Goal: Information Seeking & Learning: Get advice/opinions

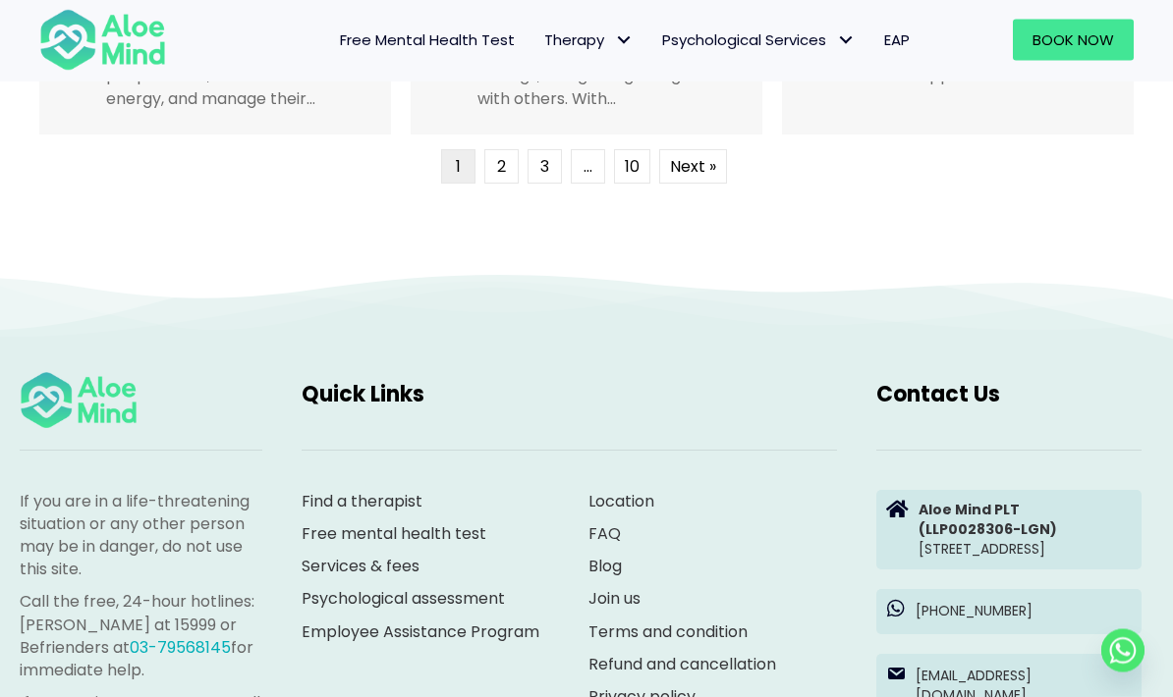
scroll to position [5141, 0]
click at [375, 561] on link "Services & fees" at bounding box center [361, 566] width 118 height 23
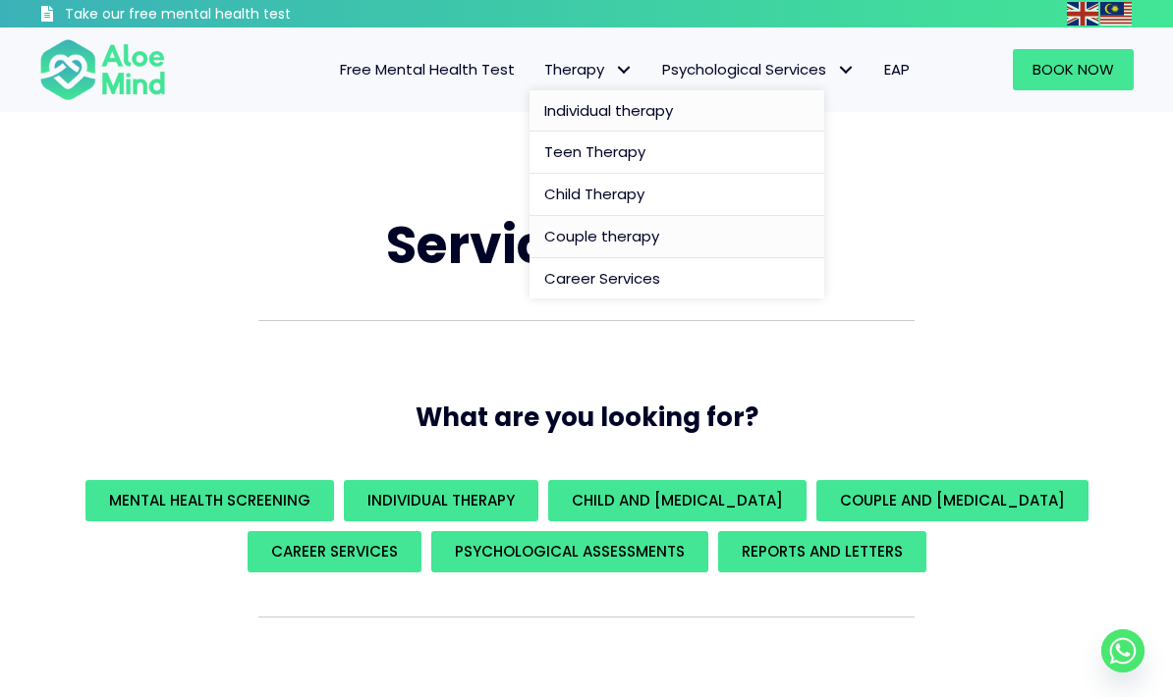
click at [619, 116] on span "Individual therapy" at bounding box center [608, 110] width 129 height 21
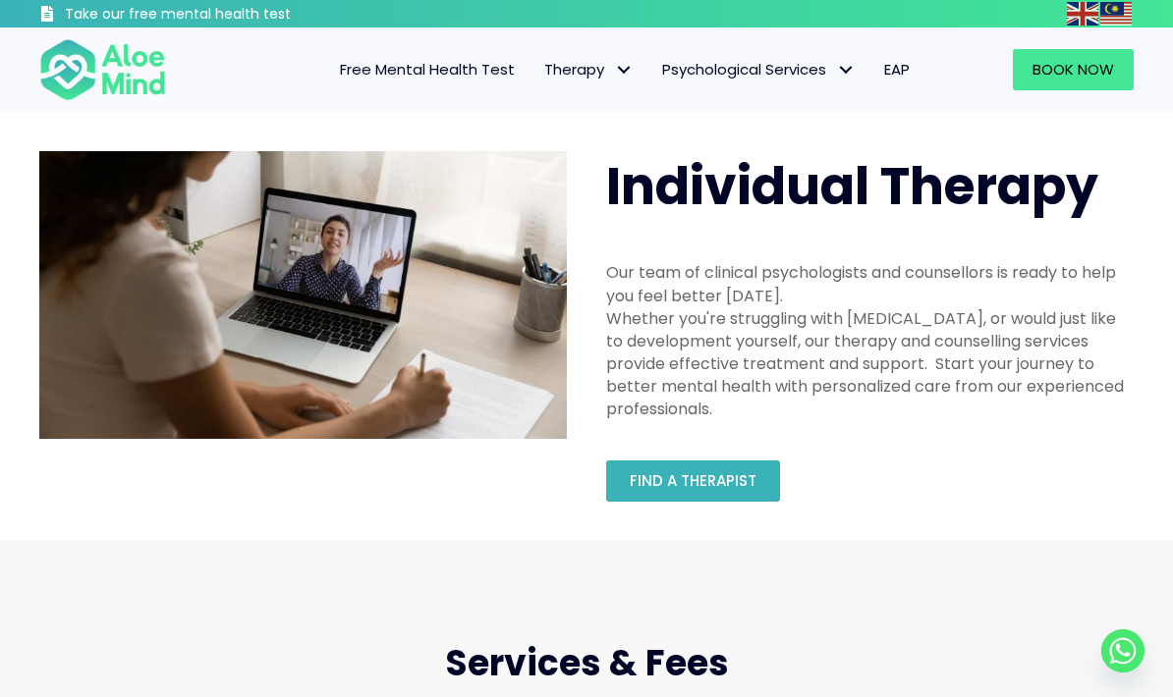
click at [678, 499] on link "Find a therapist" at bounding box center [693, 481] width 174 height 41
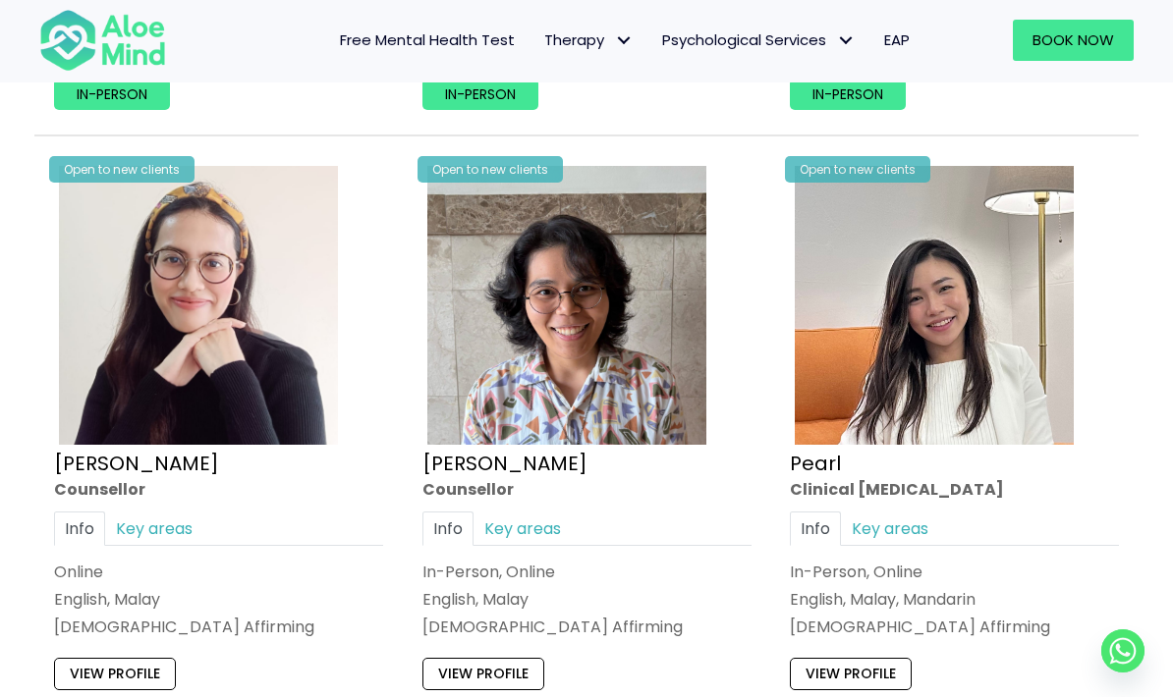
scroll to position [4563, 0]
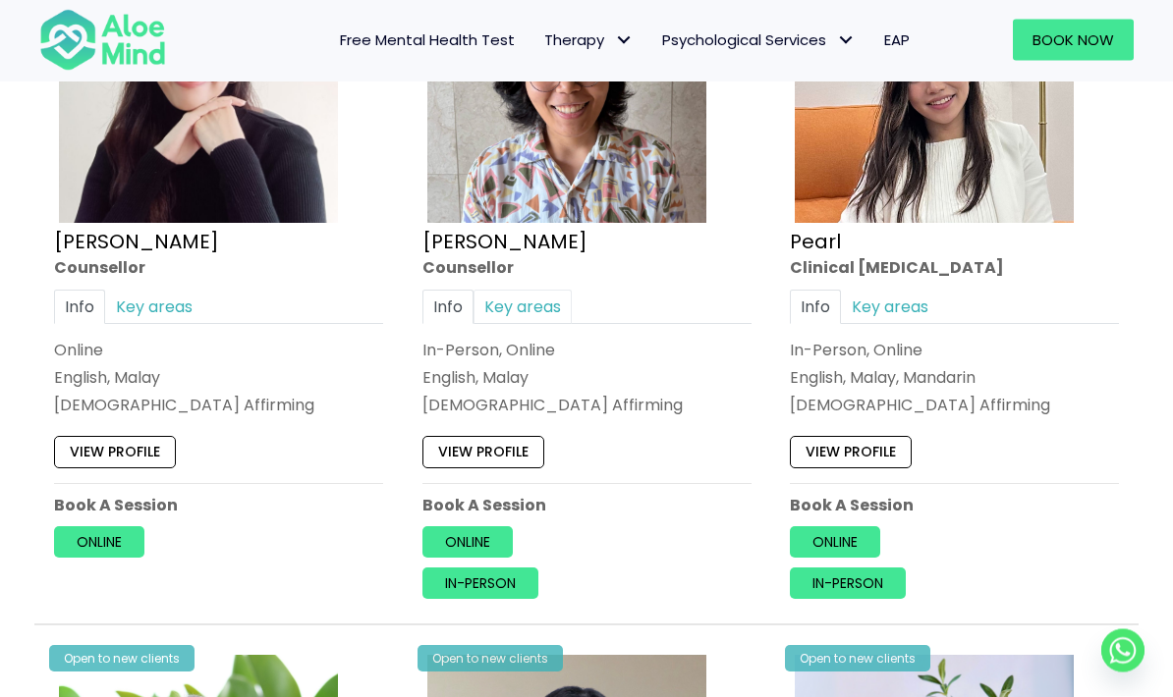
click at [502, 298] on link "Key areas" at bounding box center [522, 308] width 98 height 34
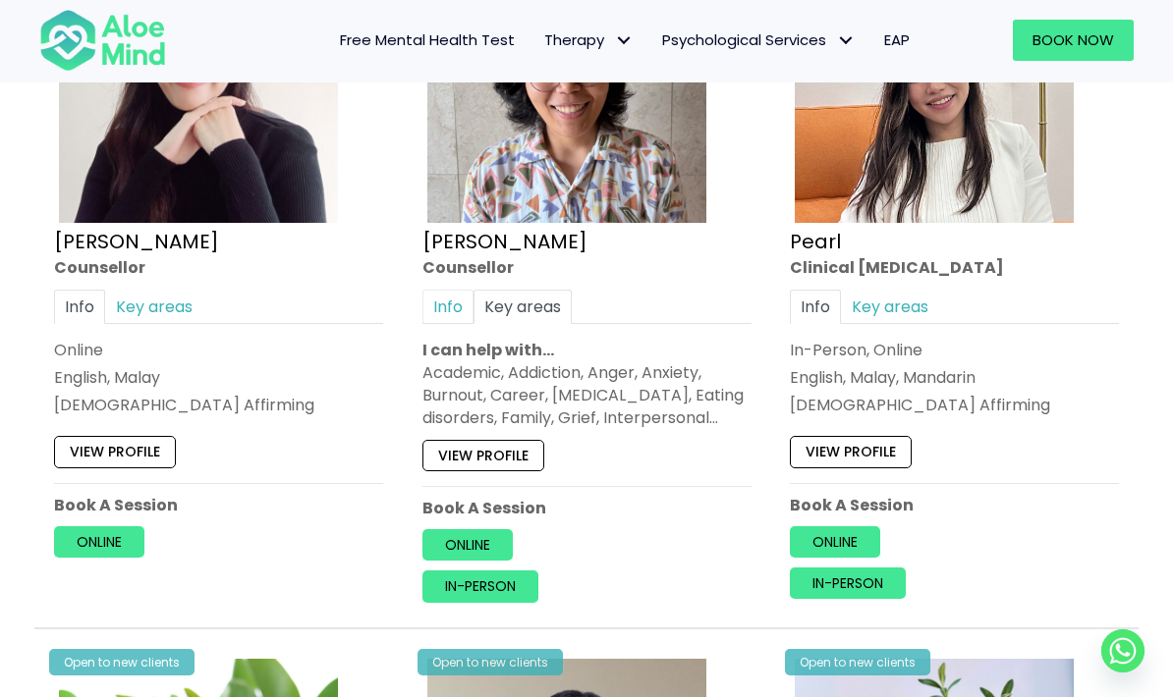
click at [443, 296] on link "Info" at bounding box center [447, 307] width 51 height 34
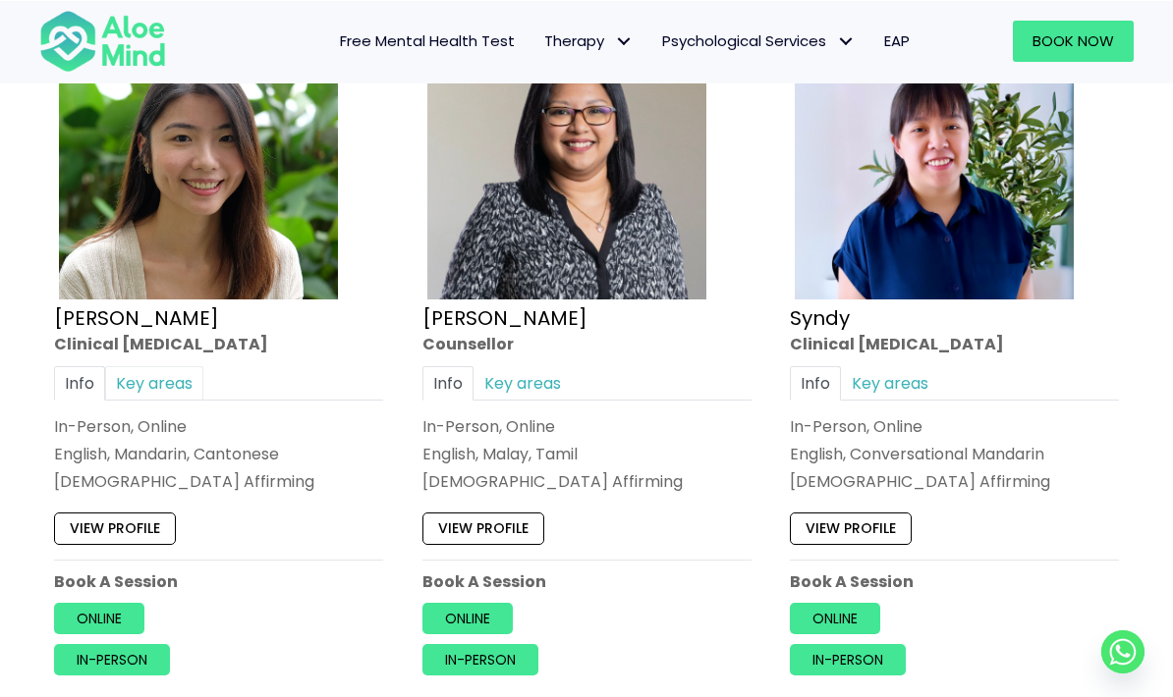
scroll to position [5408, 0]
click at [159, 367] on link "Key areas" at bounding box center [154, 383] width 98 height 34
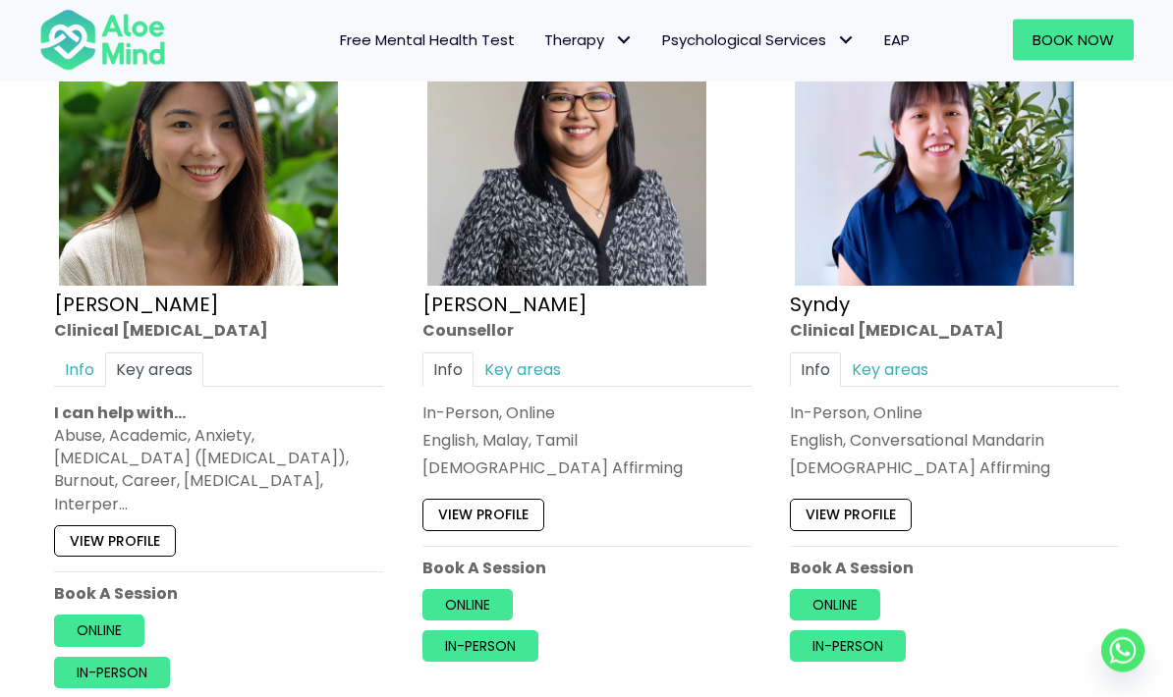
scroll to position [5421, 0]
click at [147, 526] on link "View profile" at bounding box center [115, 541] width 122 height 31
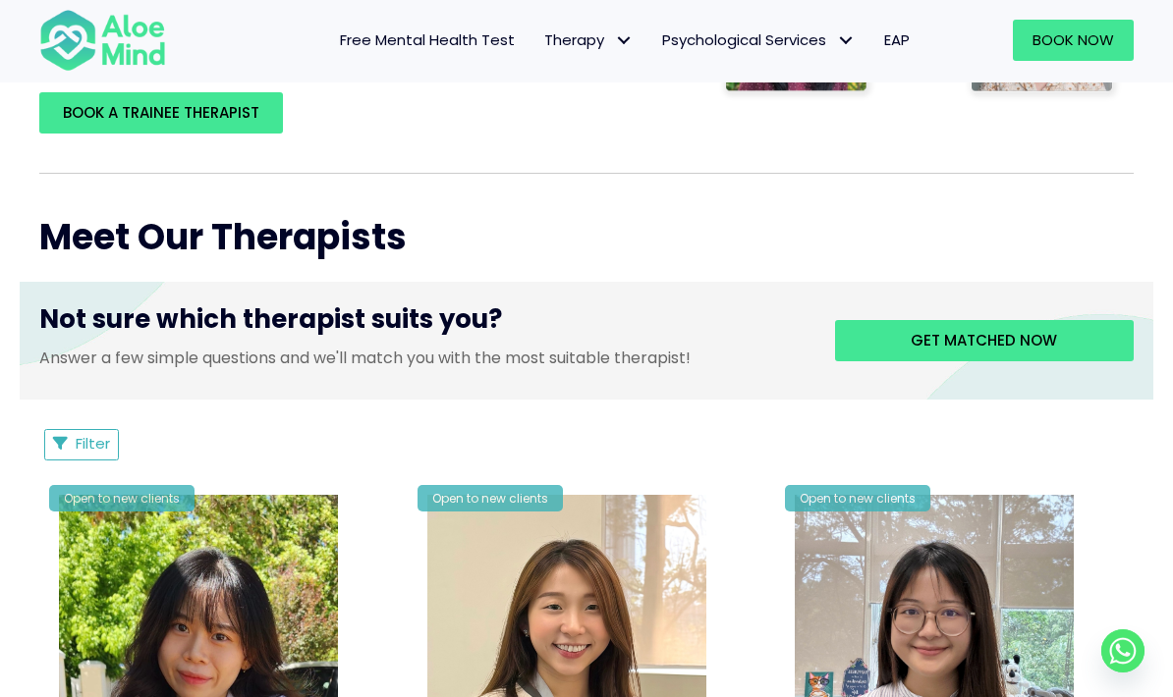
scroll to position [648, 0]
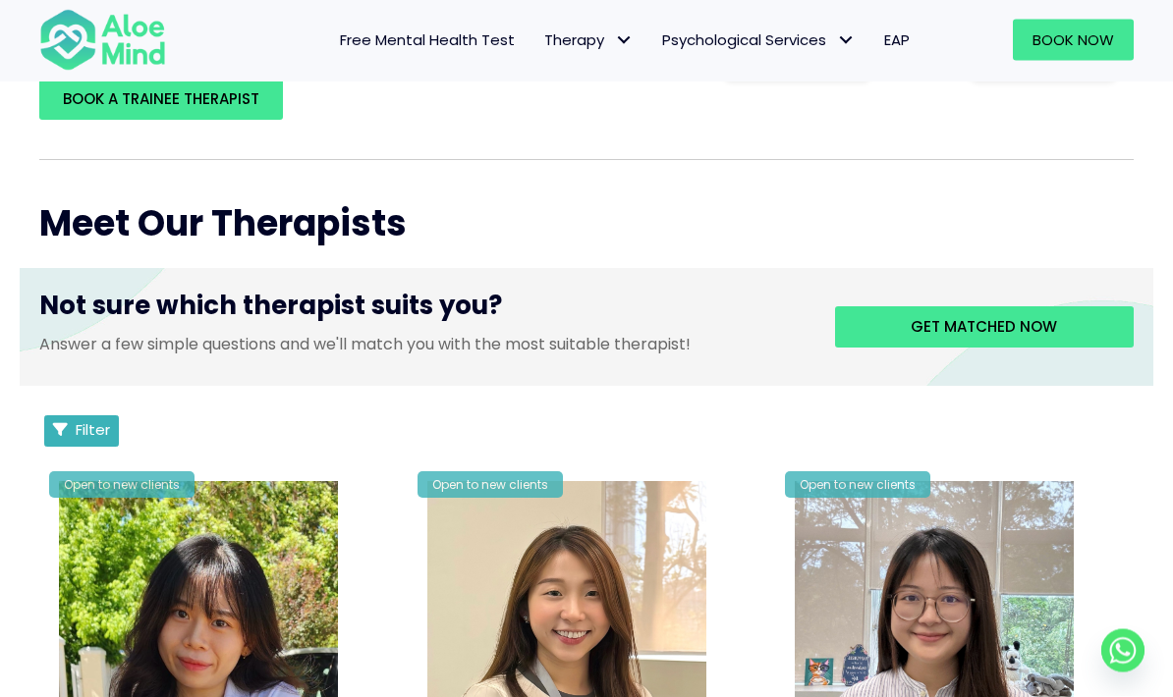
click at [95, 420] on span "Filter" at bounding box center [93, 430] width 34 height 21
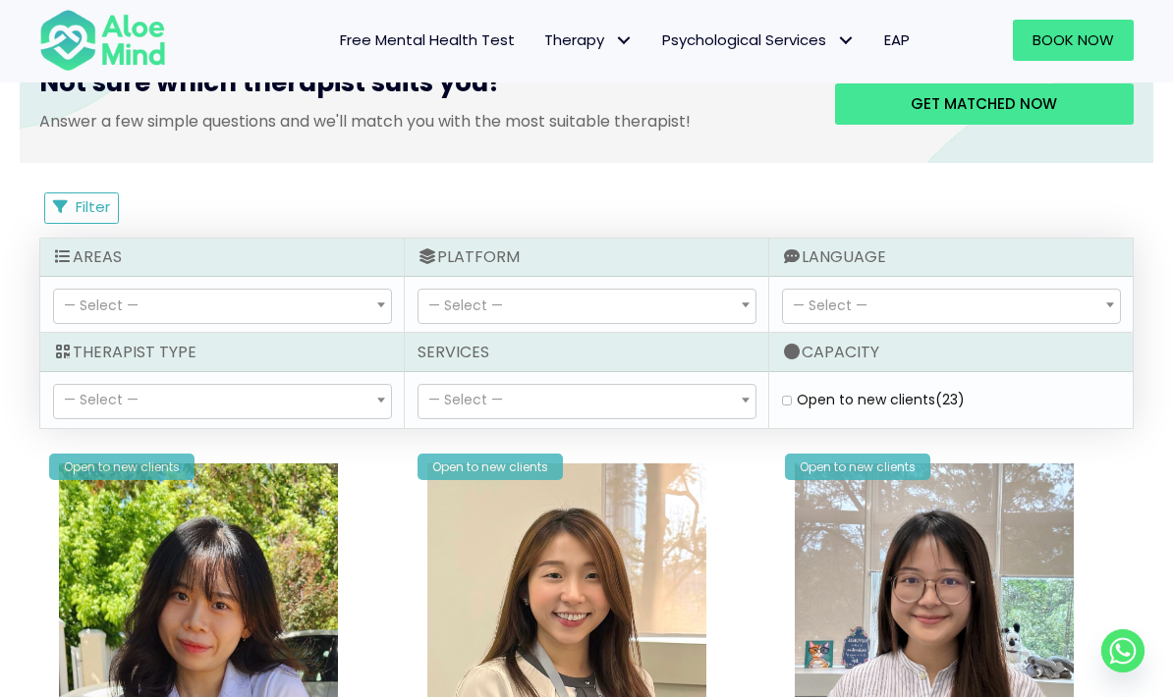
scroll to position [894, 0]
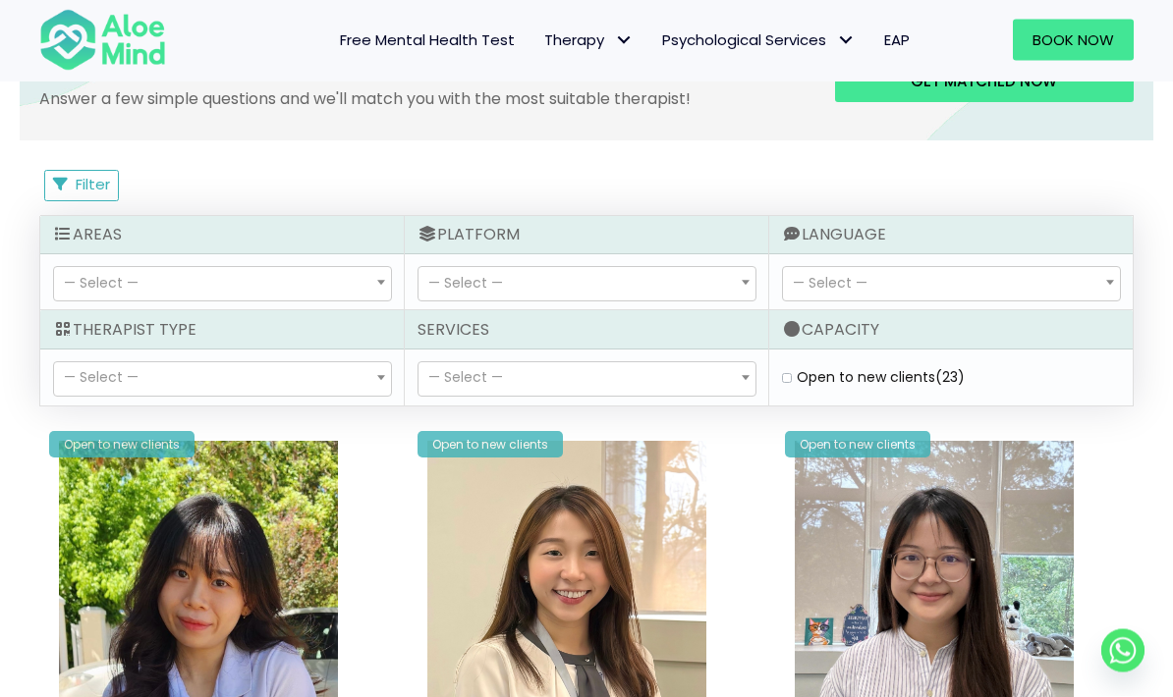
click at [345, 377] on span "— Select —" at bounding box center [222, 379] width 337 height 33
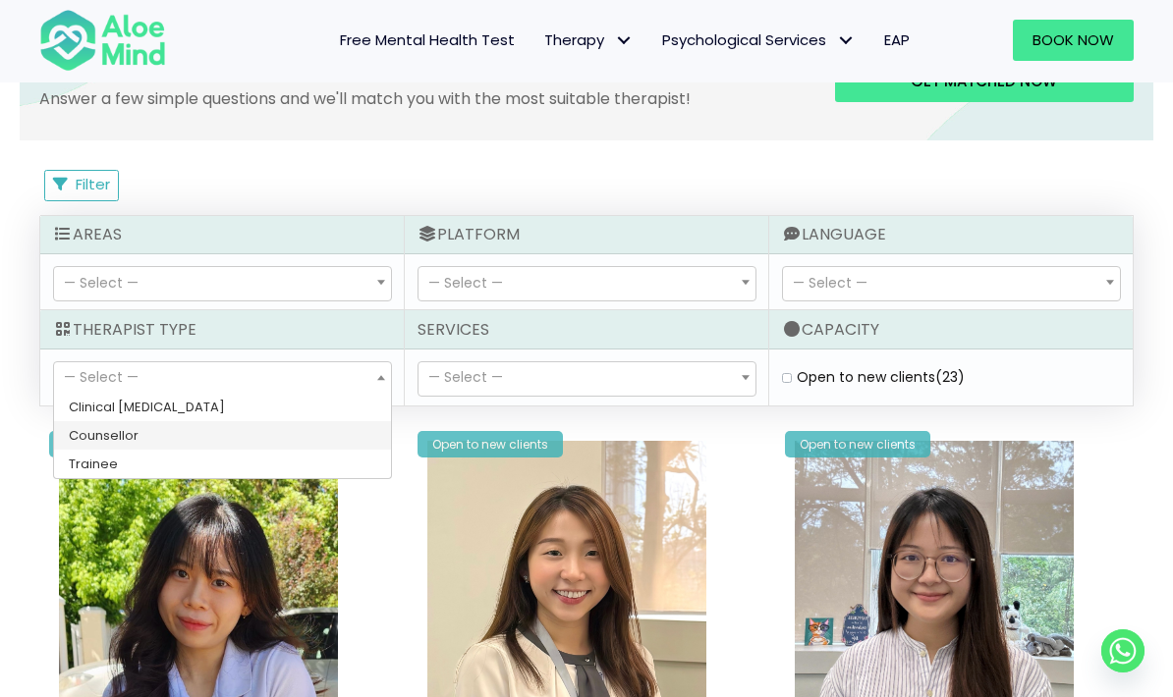
select select "36"
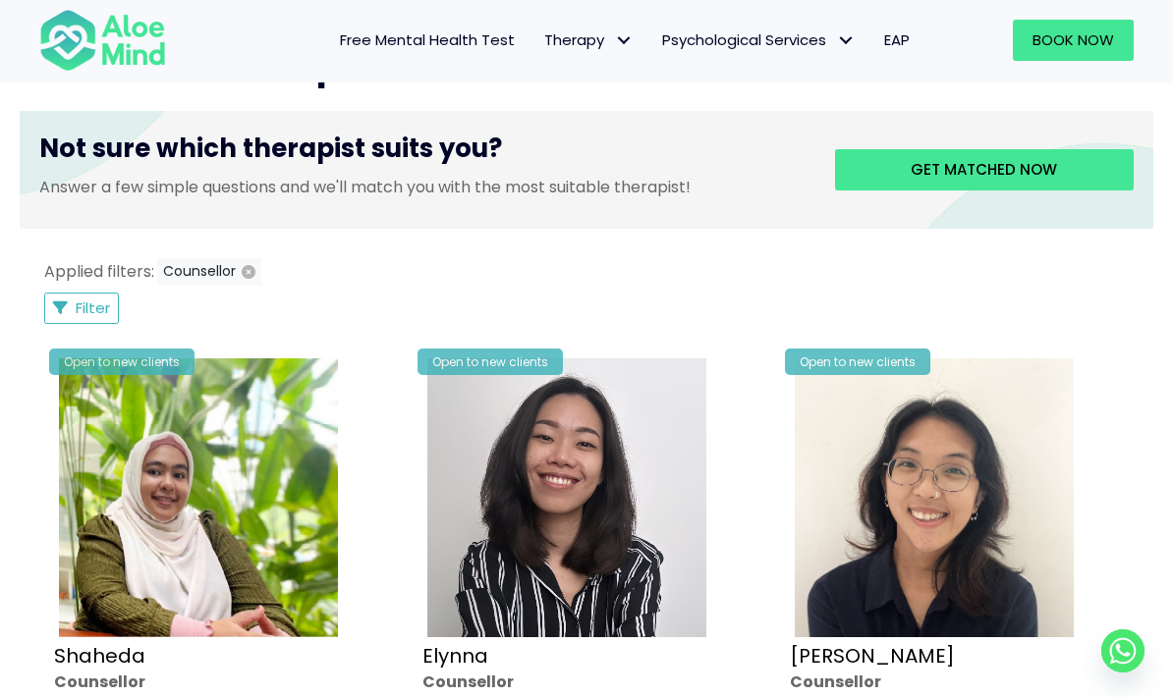
scroll to position [789, 0]
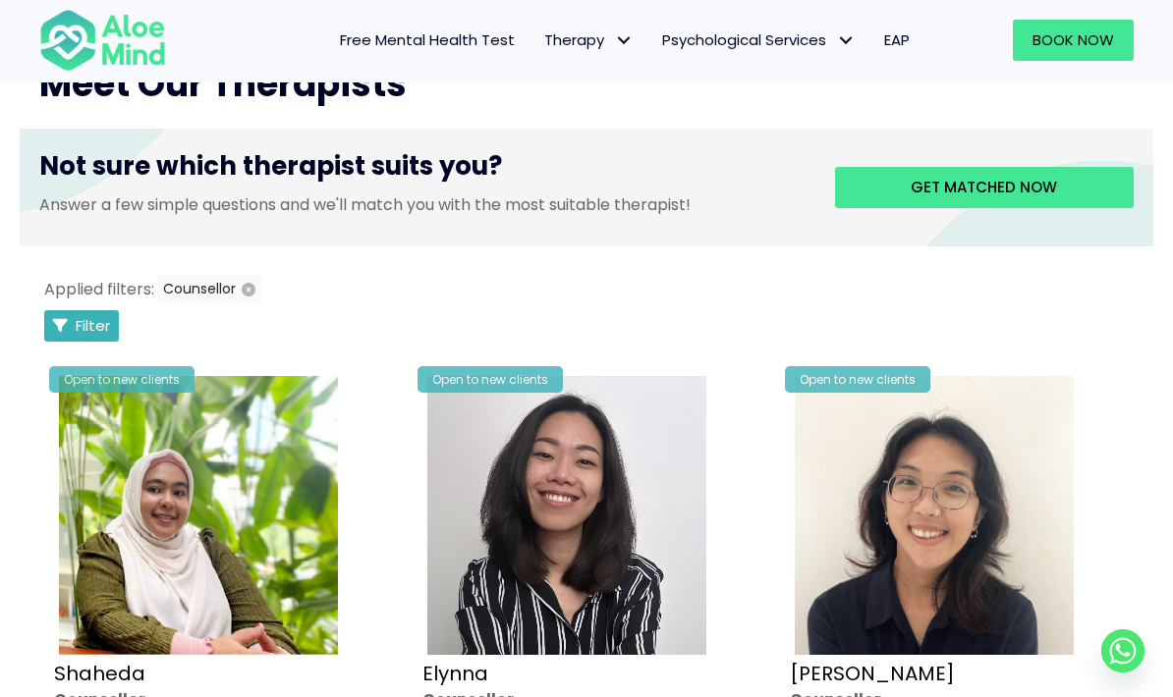
click at [92, 328] on span "Filter" at bounding box center [93, 325] width 34 height 21
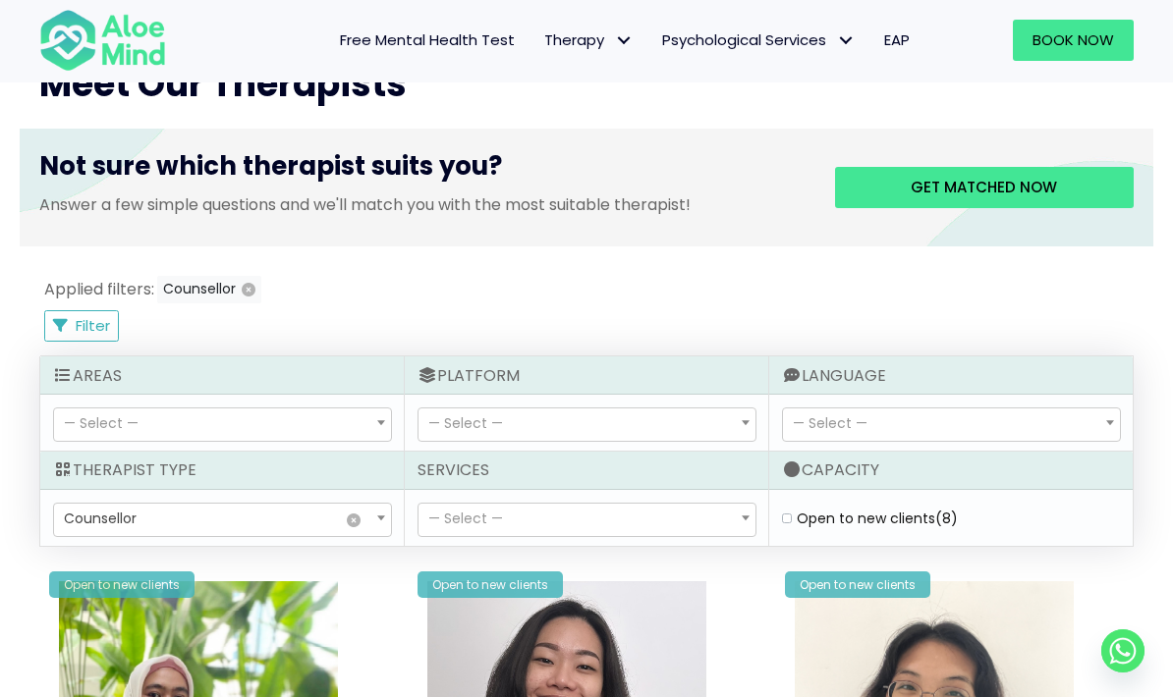
select select "15"
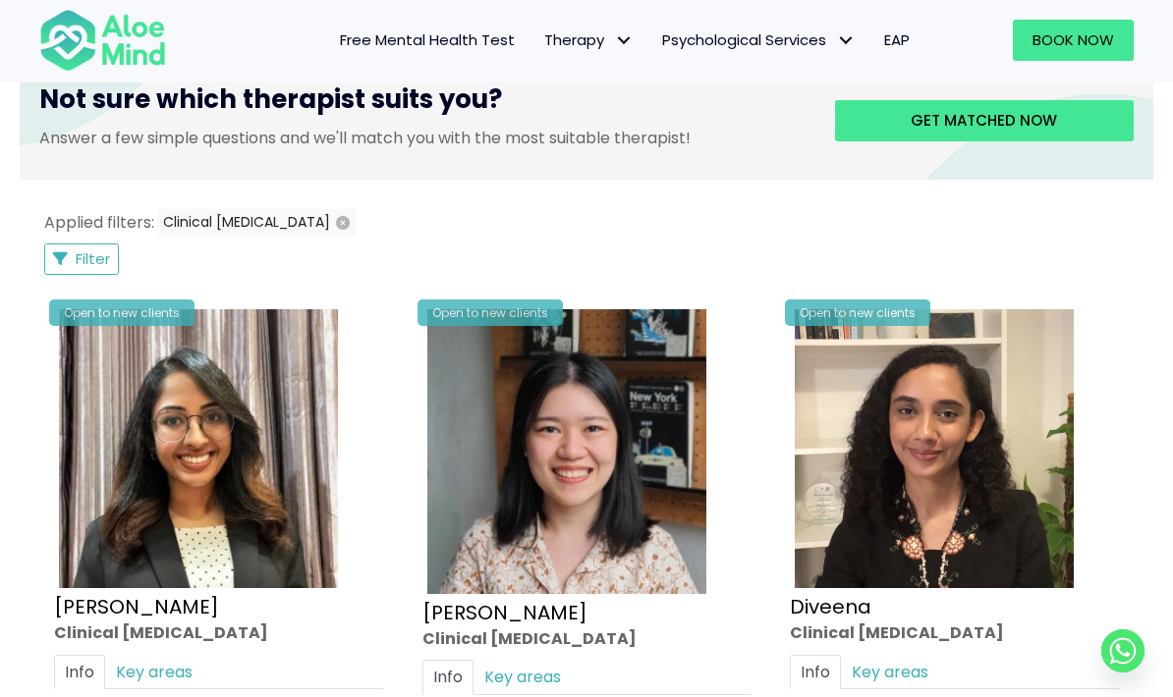
scroll to position [838, 0]
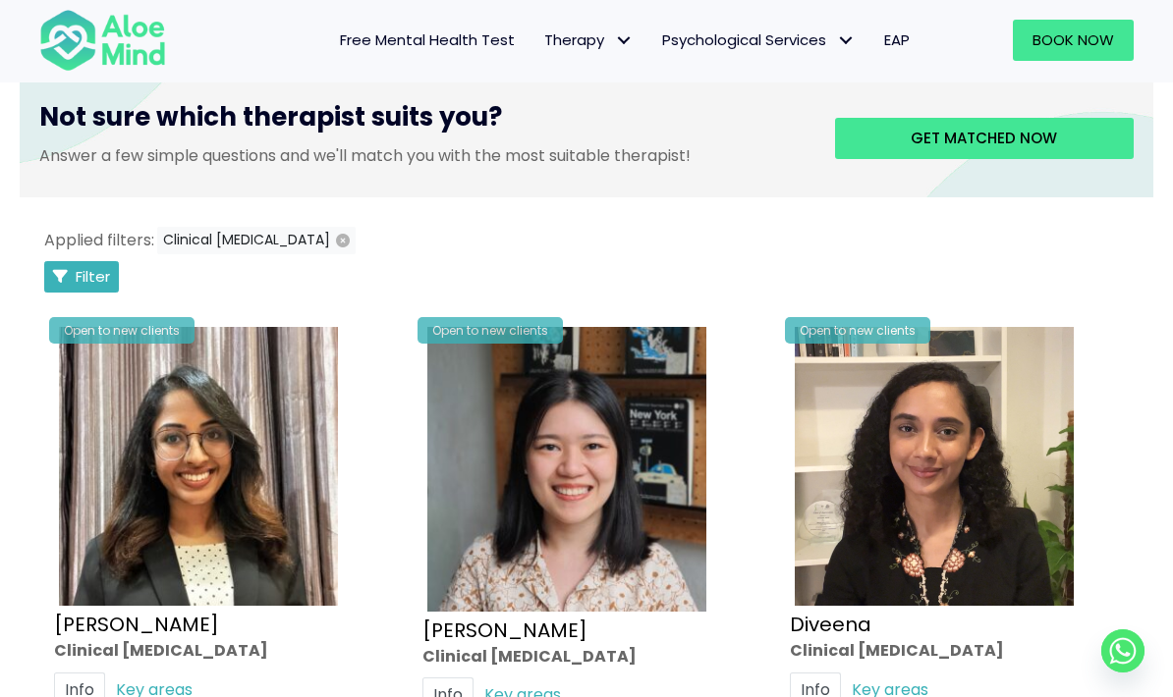
click at [116, 270] on button "Filter" at bounding box center [81, 276] width 75 height 31
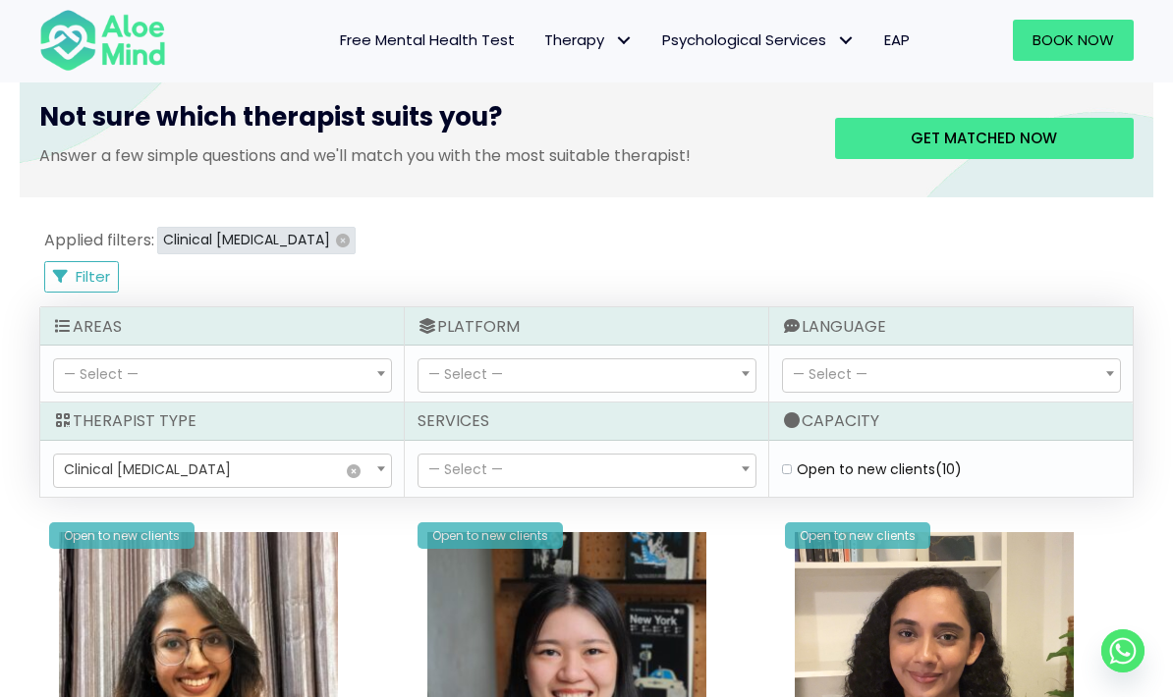
click at [336, 234] on icon "button" at bounding box center [343, 241] width 14 height 14
select select
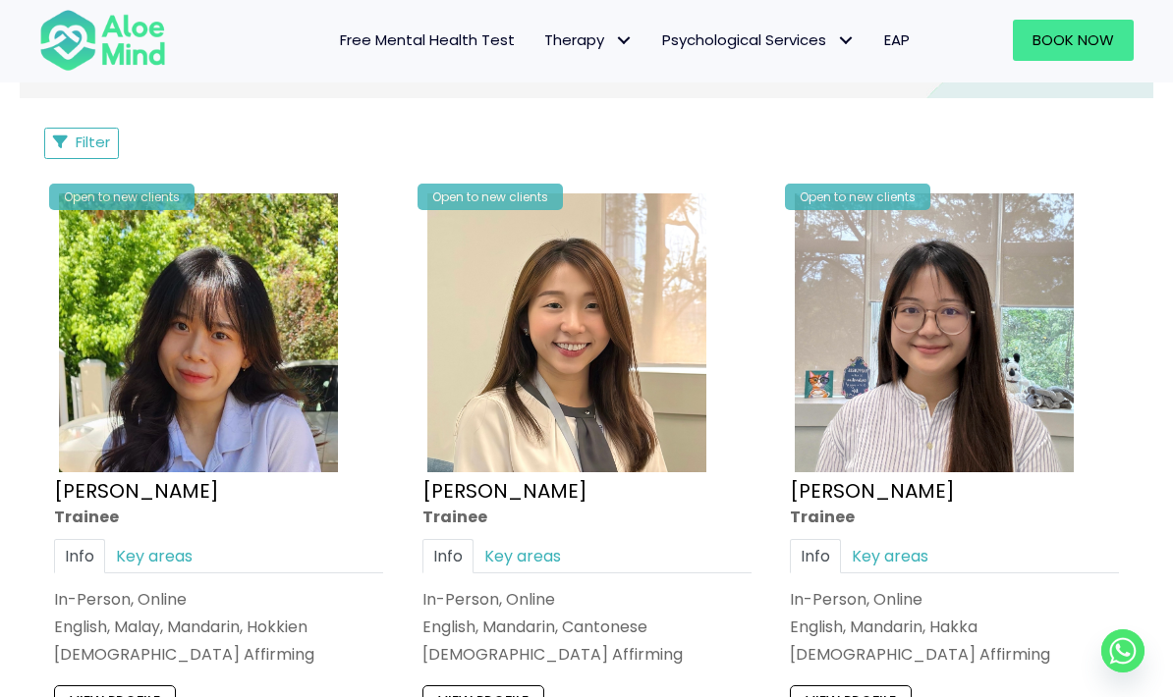
scroll to position [936, 0]
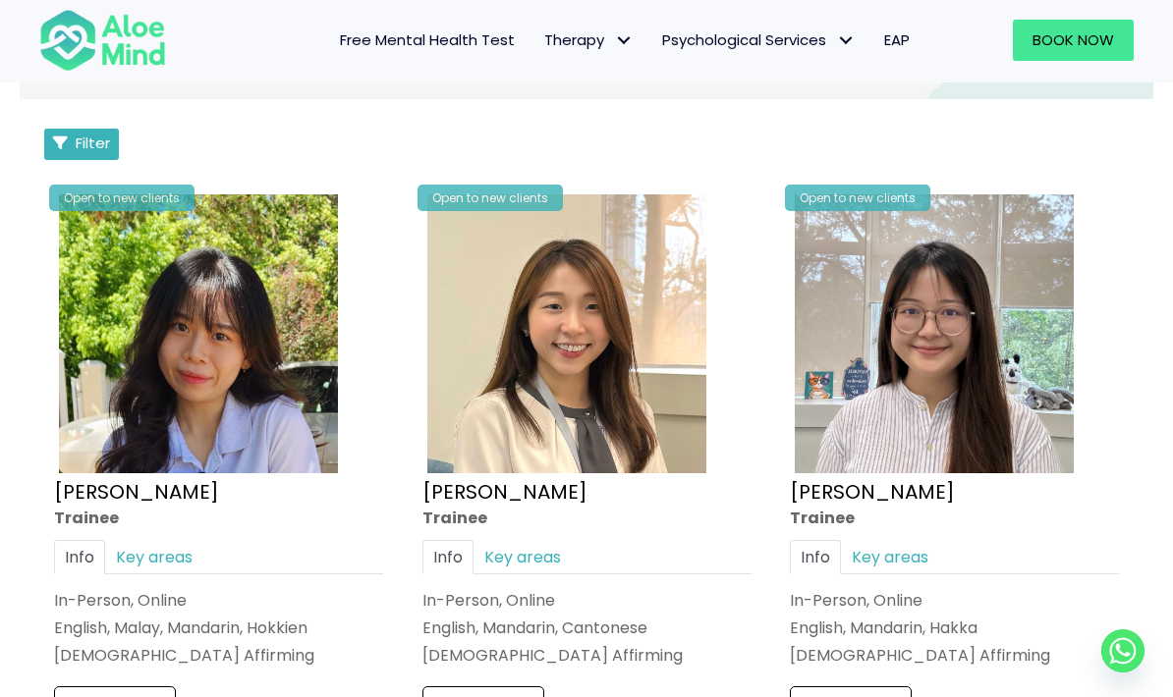
click at [75, 139] on button "Filter" at bounding box center [81, 144] width 75 height 31
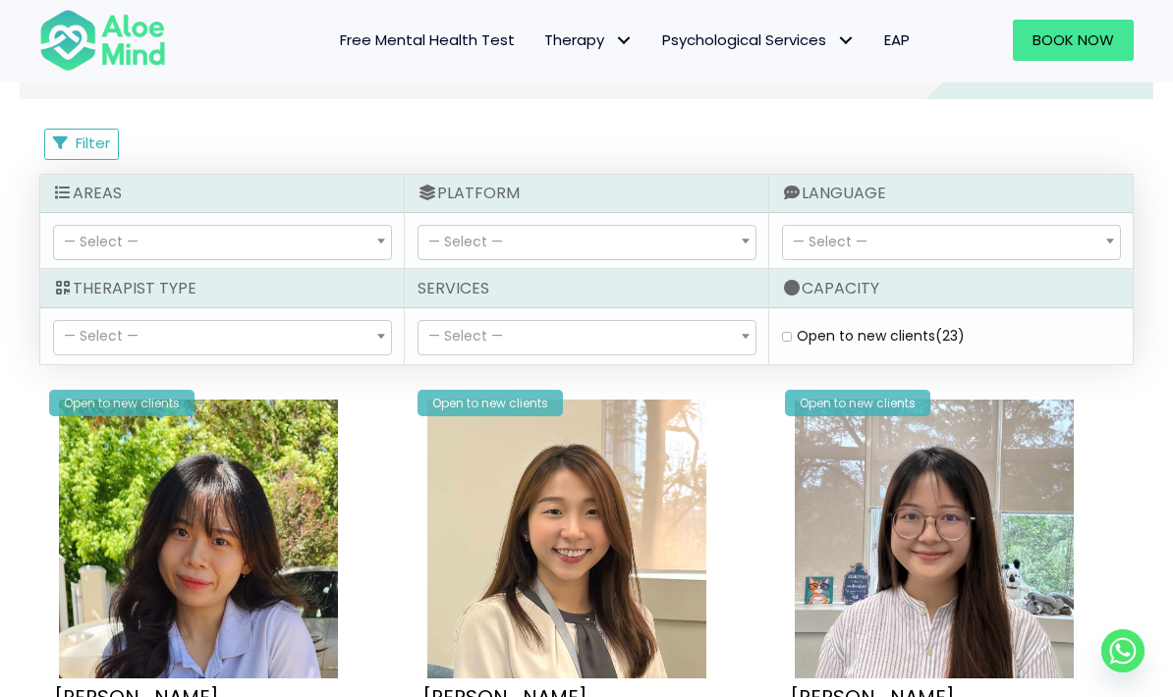
click at [333, 240] on span "— Select —" at bounding box center [222, 242] width 337 height 33
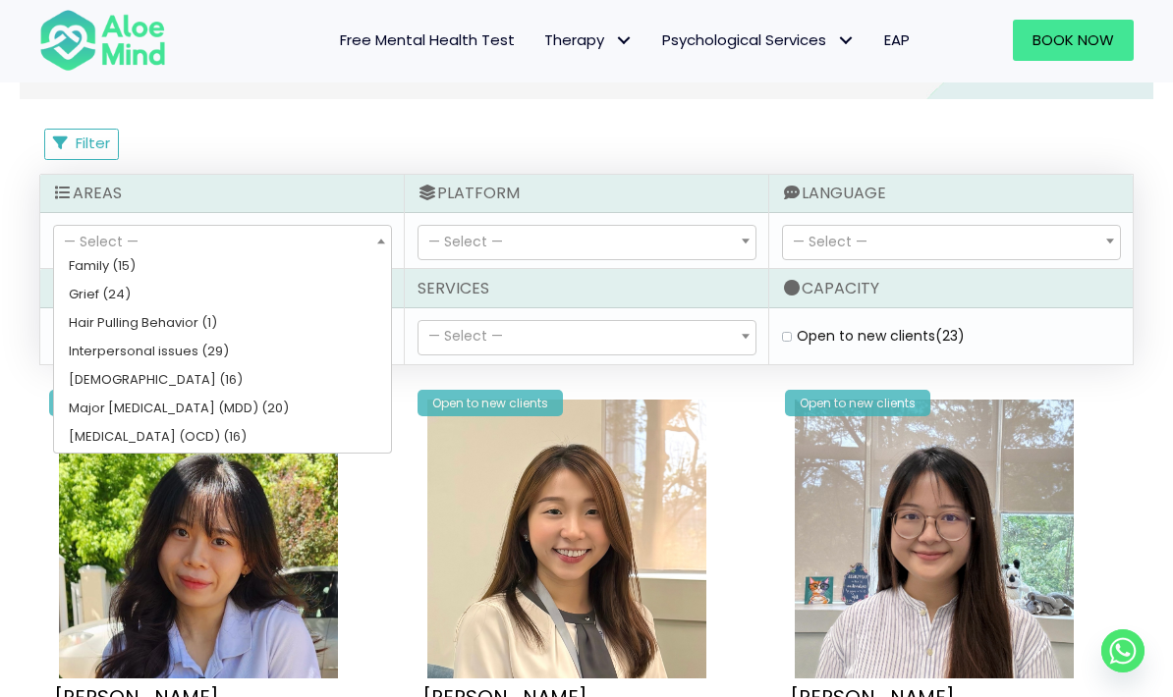
scroll to position [684, 0]
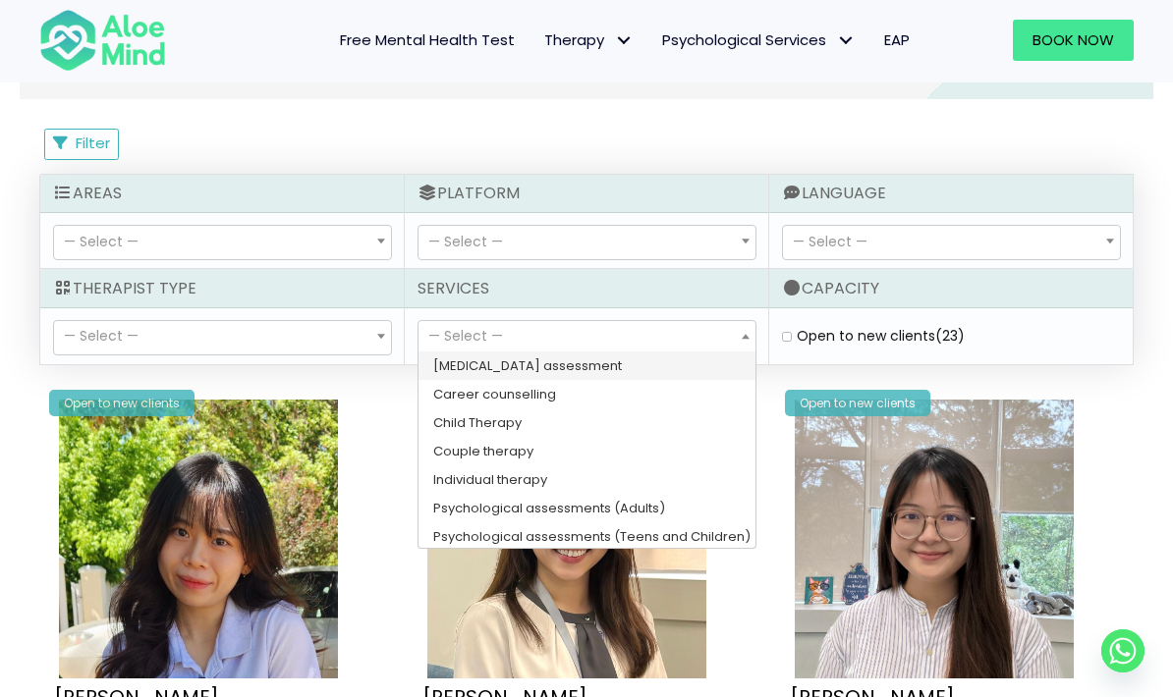
click at [596, 344] on span "— Select —" at bounding box center [586, 337] width 337 height 33
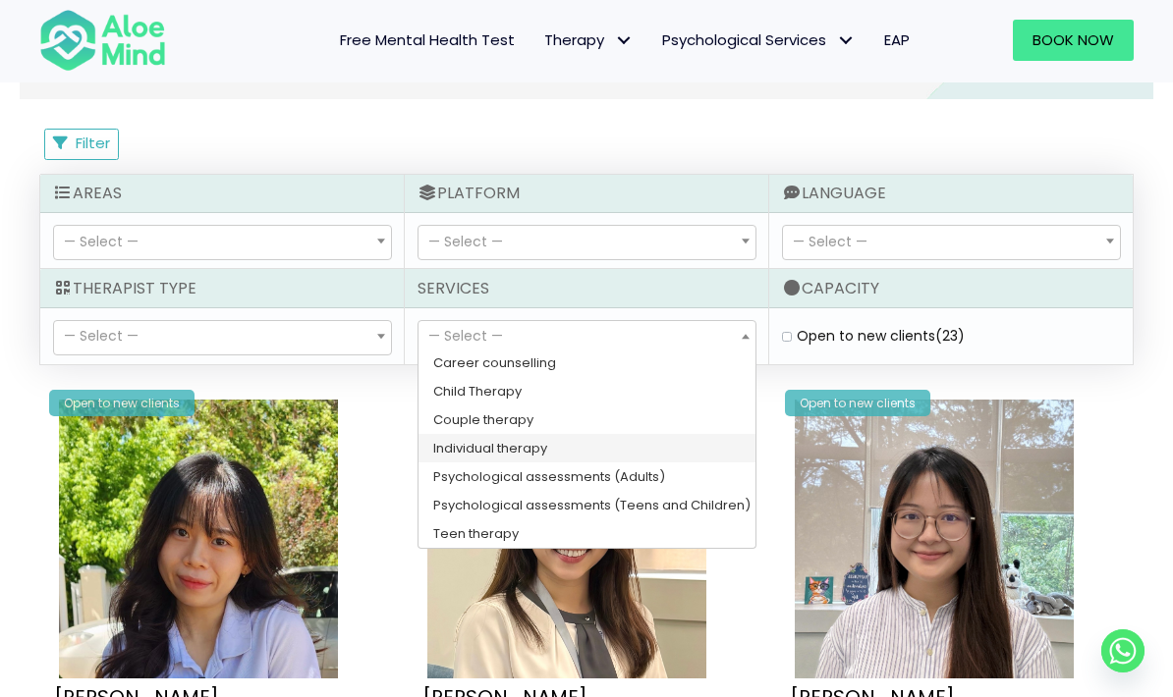
scroll to position [31, 0]
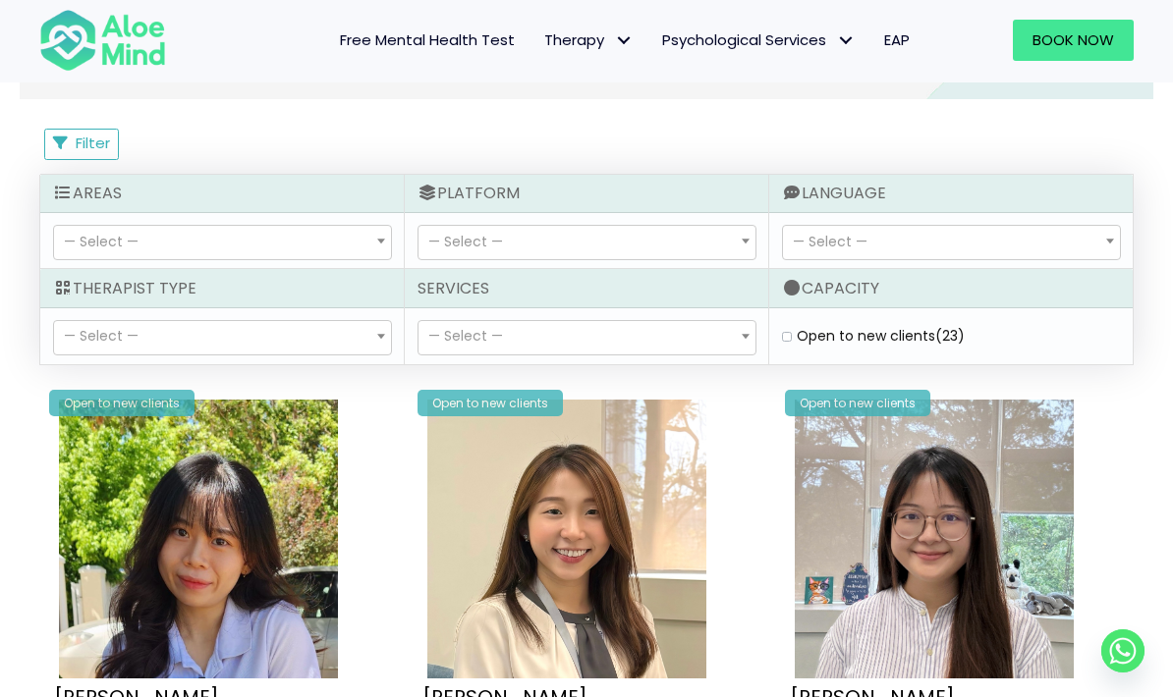
click at [697, 143] on div "Filter Filter Sort by: Newclient (desc) Listing Description Newclient" at bounding box center [586, 144] width 1094 height 31
click at [666, 248] on span "— Select —" at bounding box center [586, 242] width 337 height 33
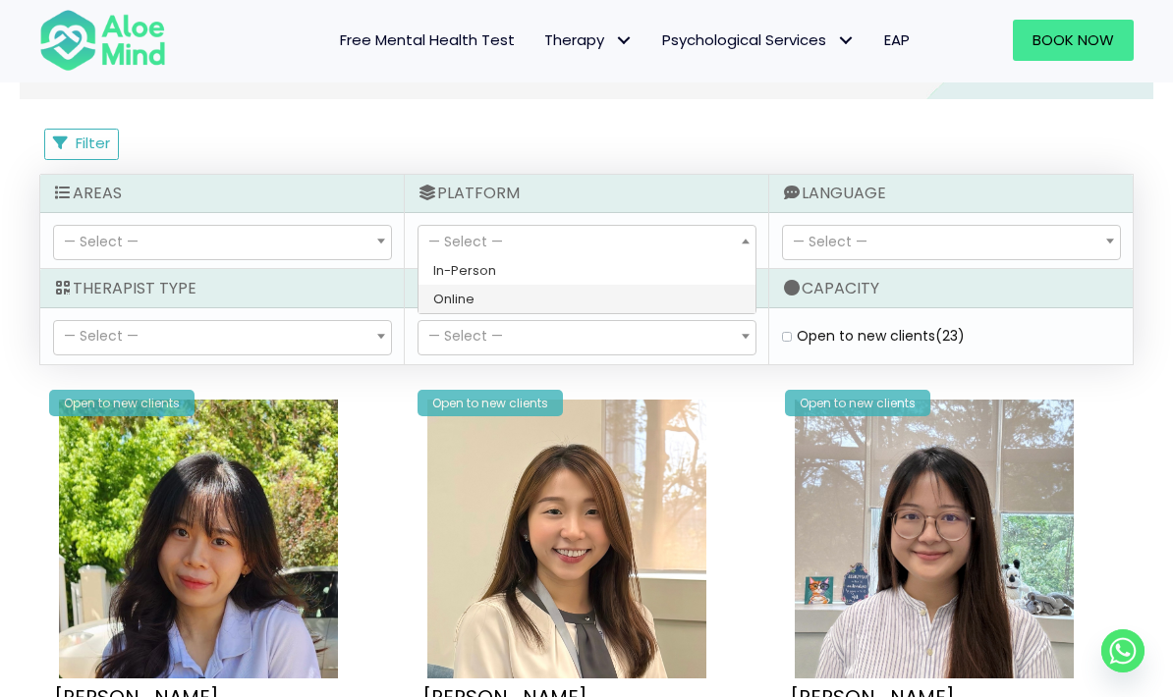
select select "72"
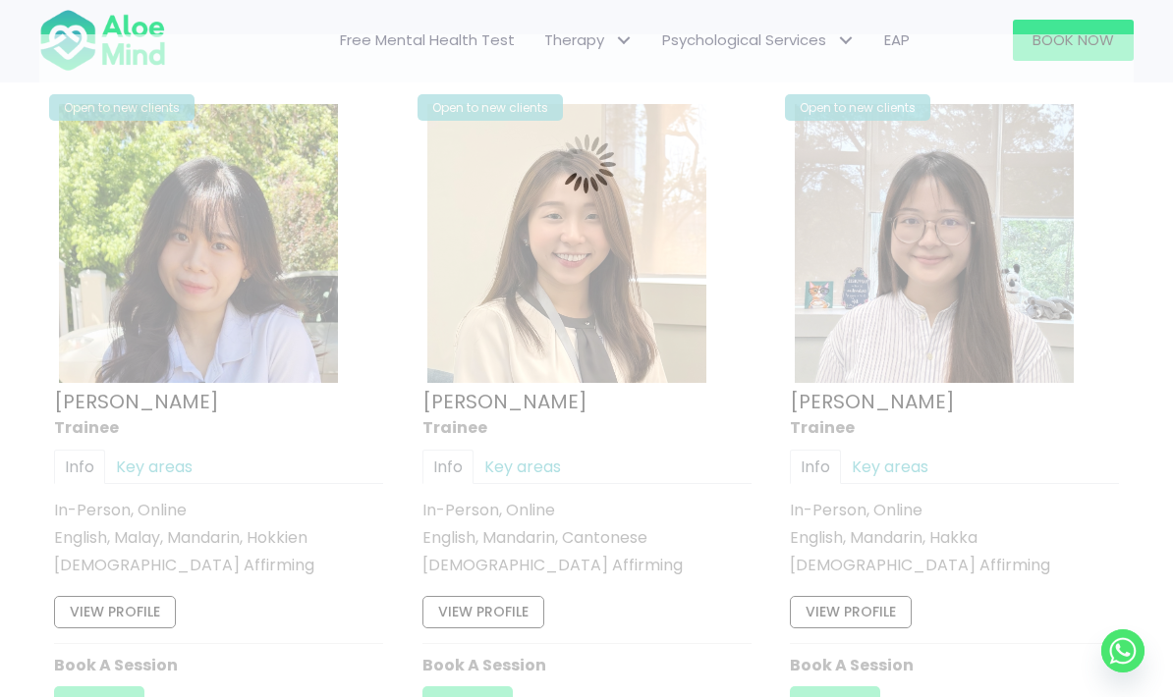
scroll to position [1061, 0]
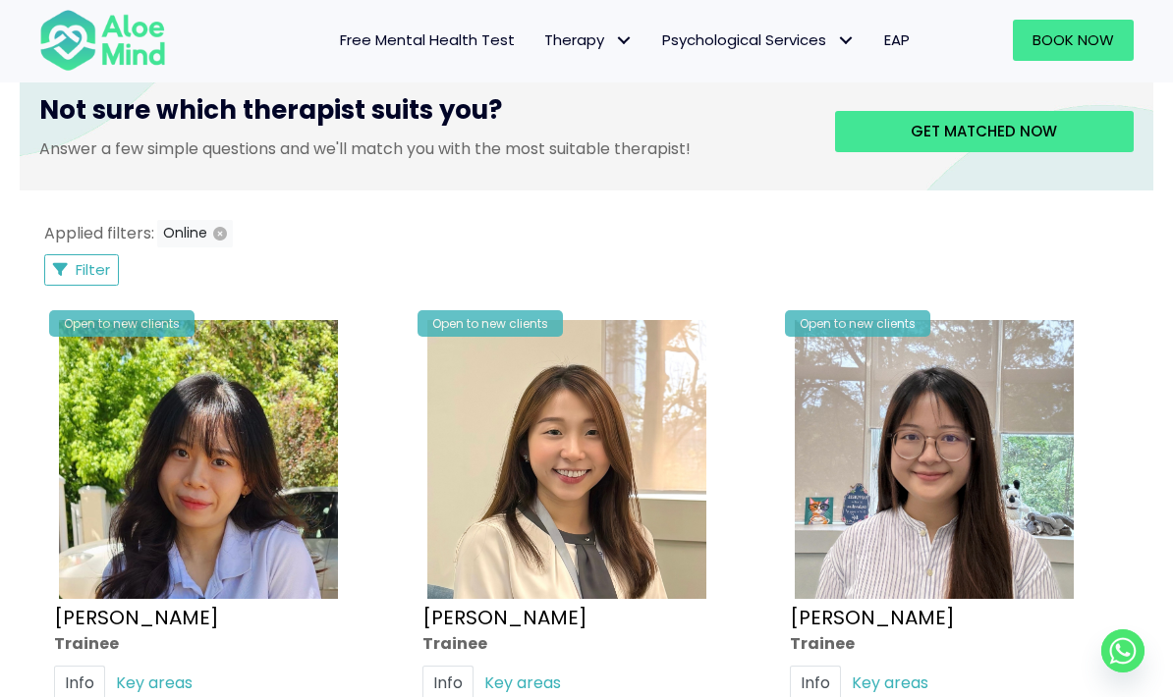
scroll to position [844, 0]
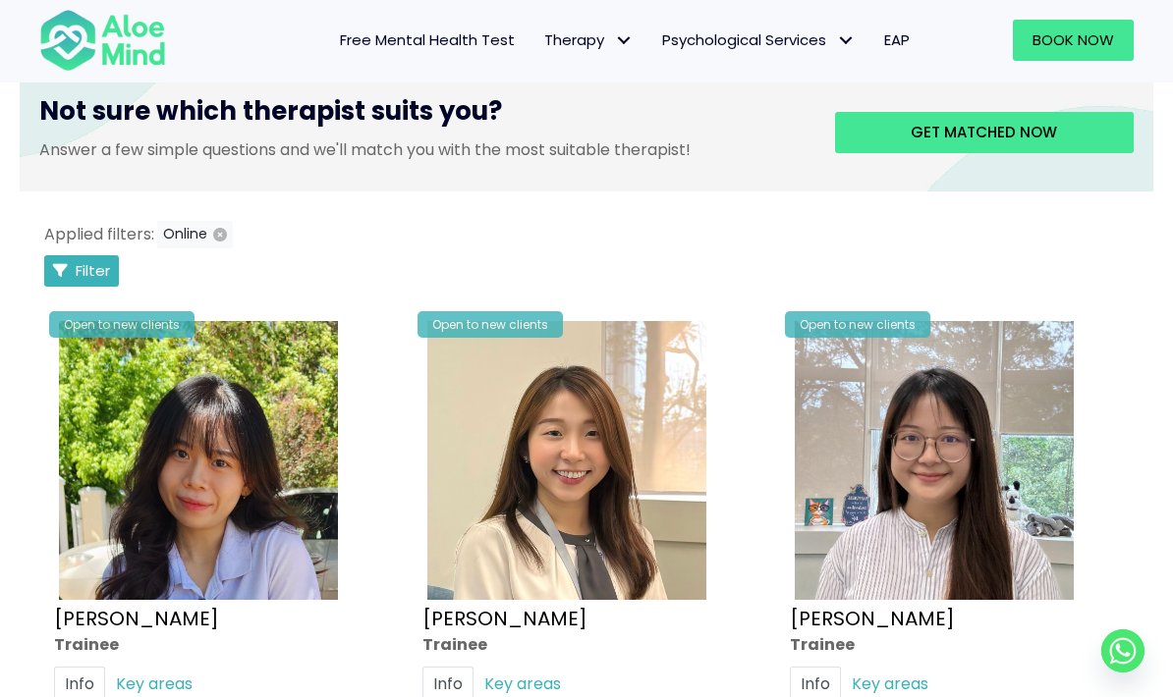
click at [108, 262] on span "Filter" at bounding box center [93, 270] width 34 height 21
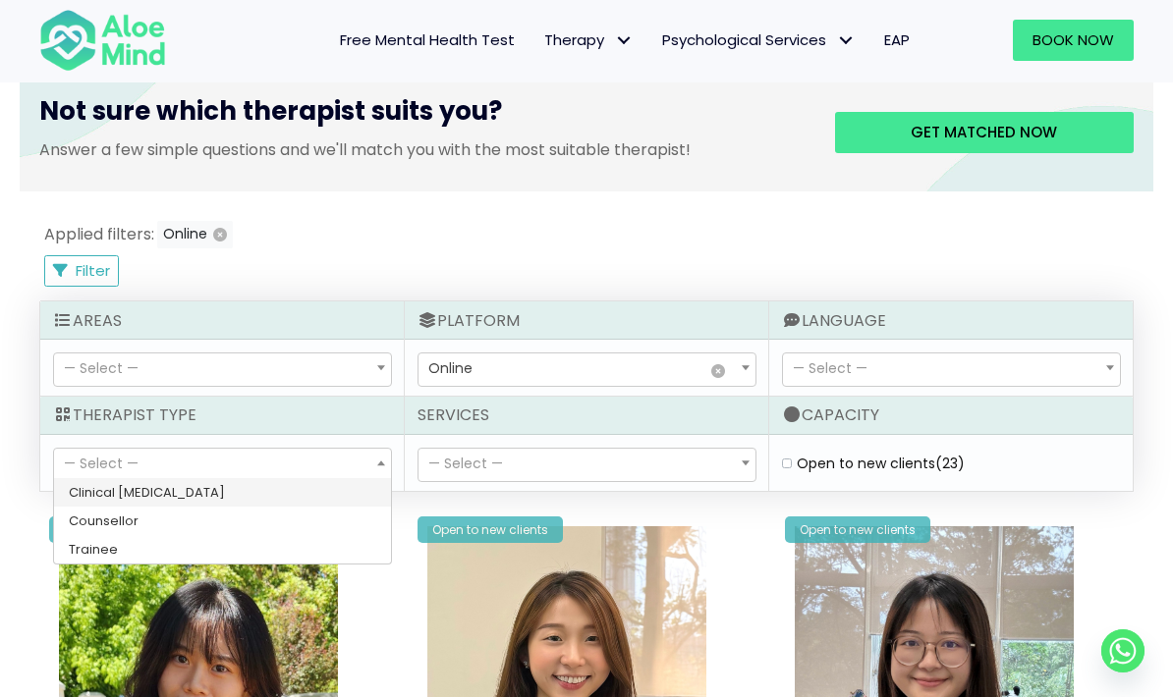
click at [322, 460] on span "— Select —" at bounding box center [222, 465] width 337 height 33
select select "15"
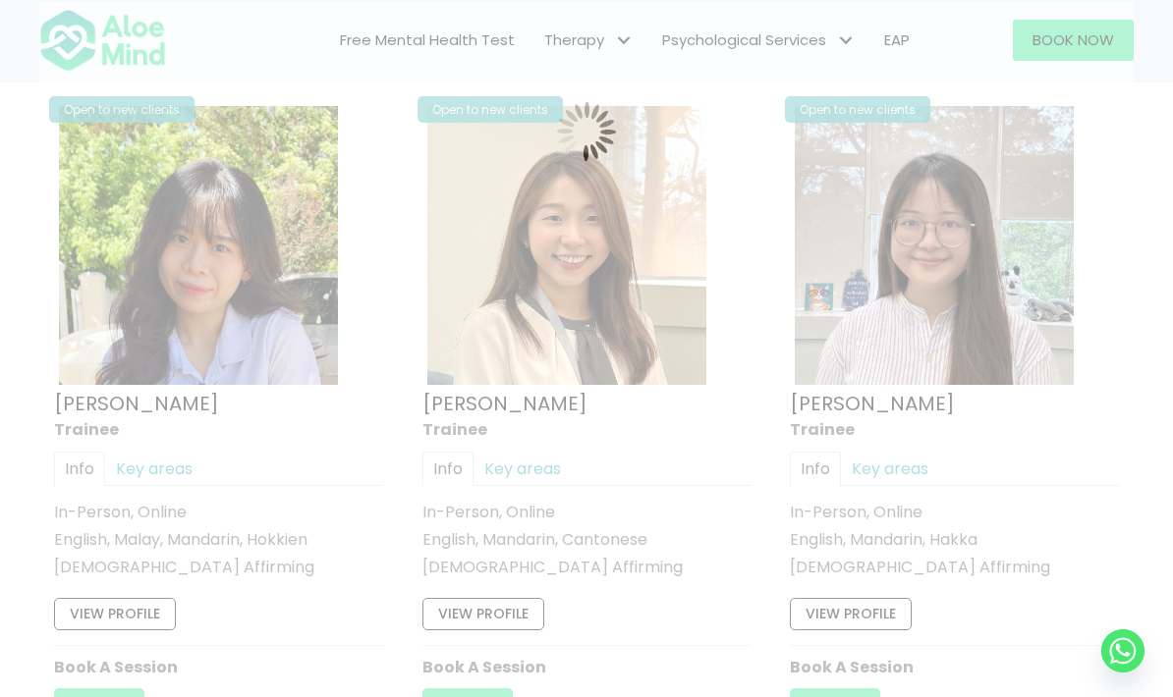
scroll to position [1061, 0]
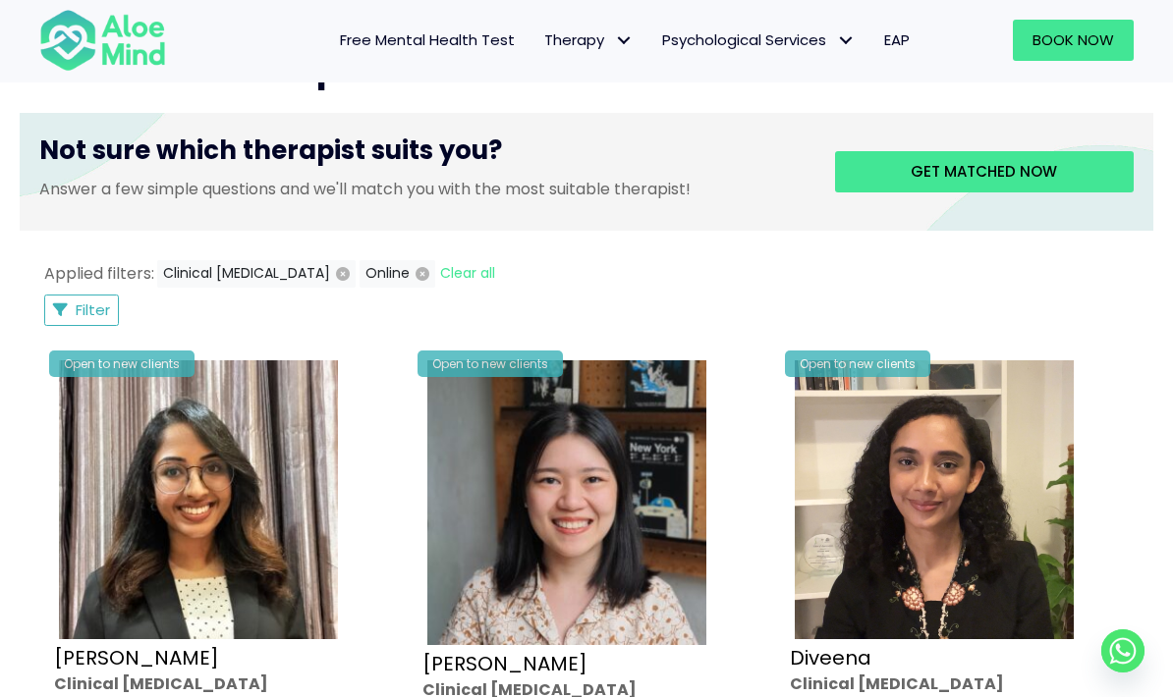
scroll to position [804, 0]
click at [89, 309] on span "Filter" at bounding box center [93, 311] width 34 height 21
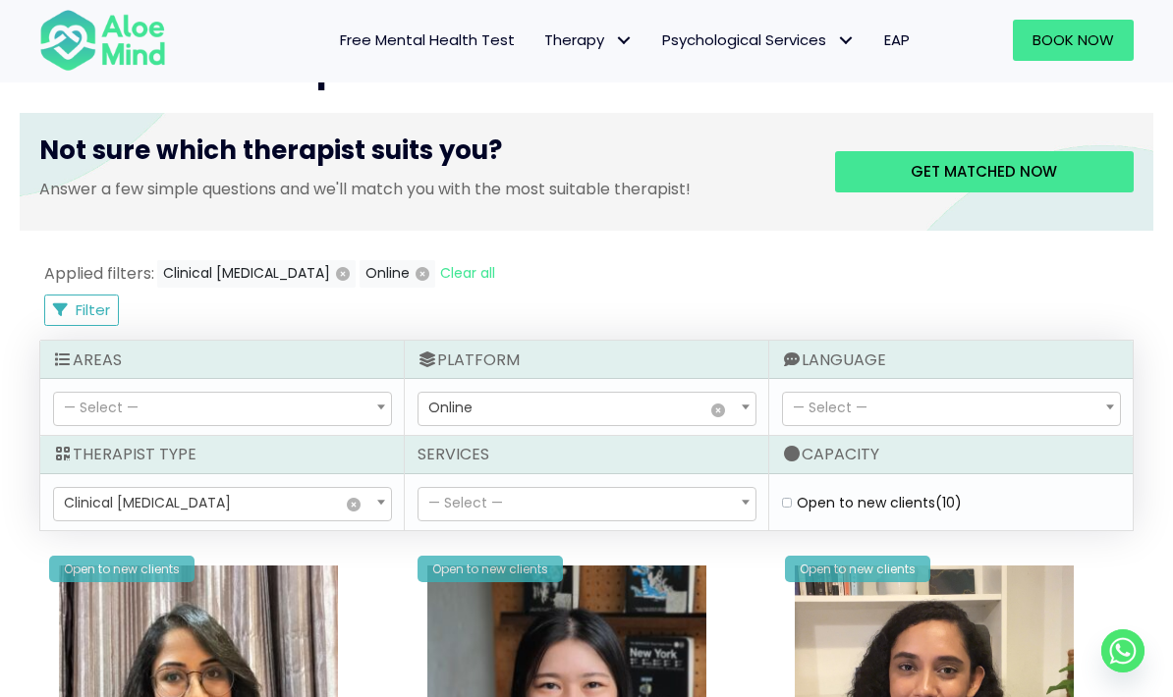
click at [799, 502] on label "Open to new clients (10)" at bounding box center [879, 503] width 165 height 20
click at [792, 502] on clients "Open to new clients (10)" at bounding box center [787, 503] width 10 height 13
checkbox clients "true"
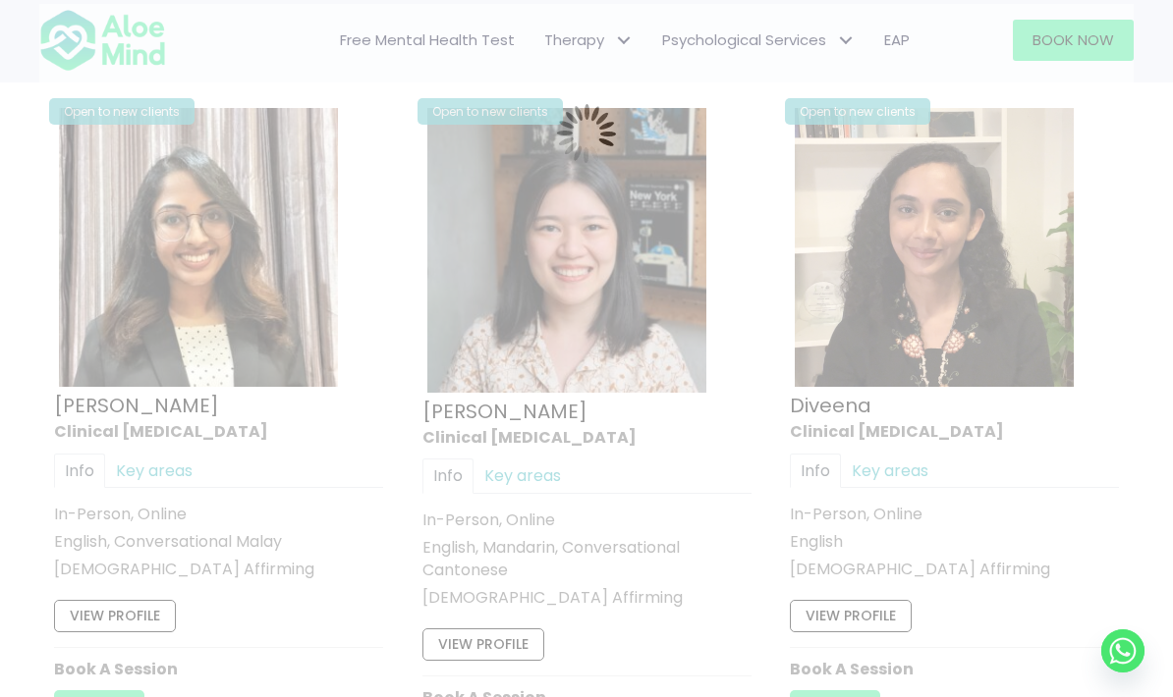
scroll to position [1061, 0]
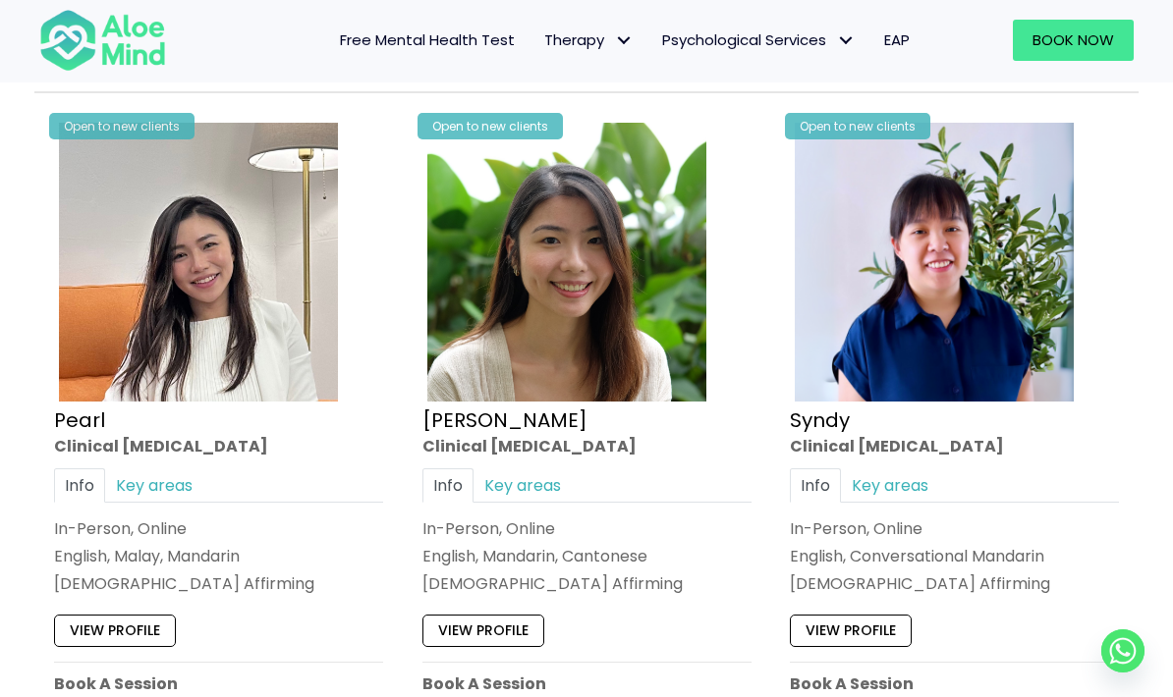
scroll to position [2470, 0]
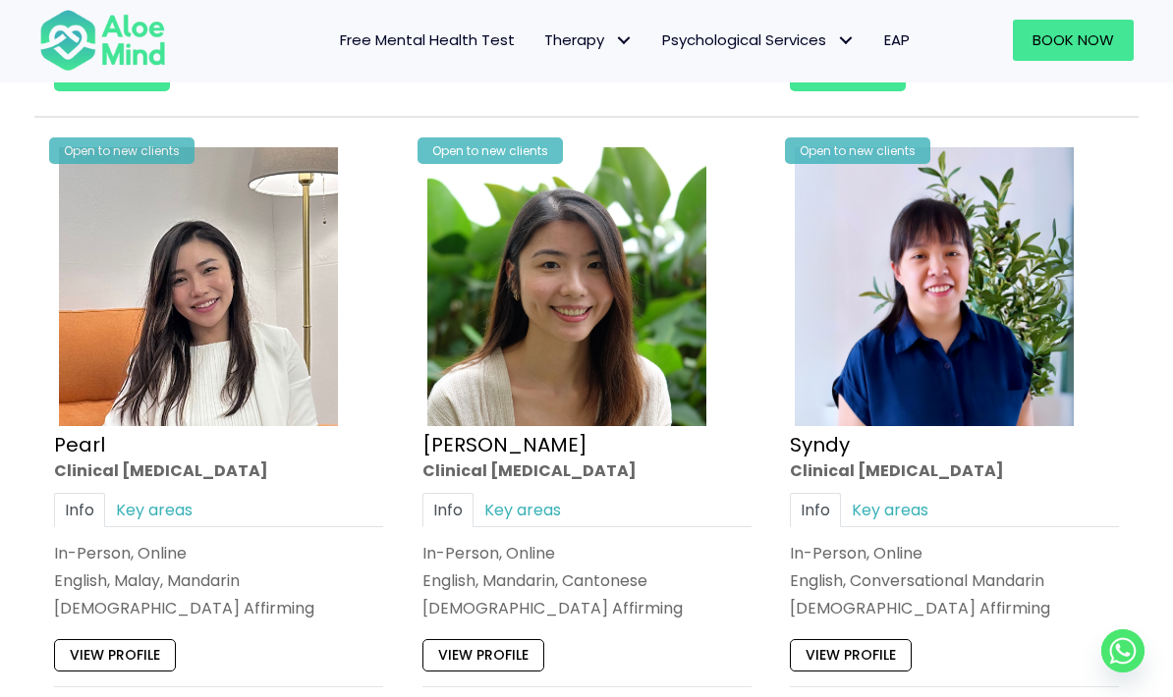
click at [471, 630] on div "View profile" at bounding box center [586, 650] width 329 height 41
click at [465, 650] on link "View profile" at bounding box center [483, 654] width 122 height 31
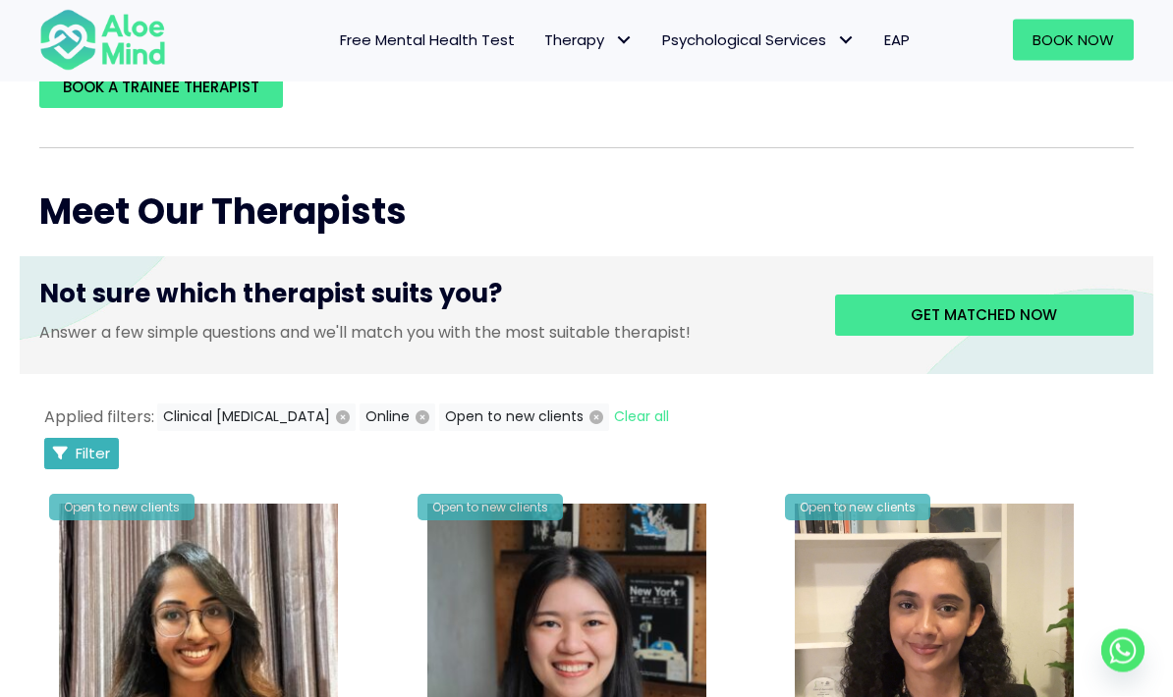
scroll to position [661, 0]
click at [89, 459] on span "Filter" at bounding box center [93, 453] width 34 height 21
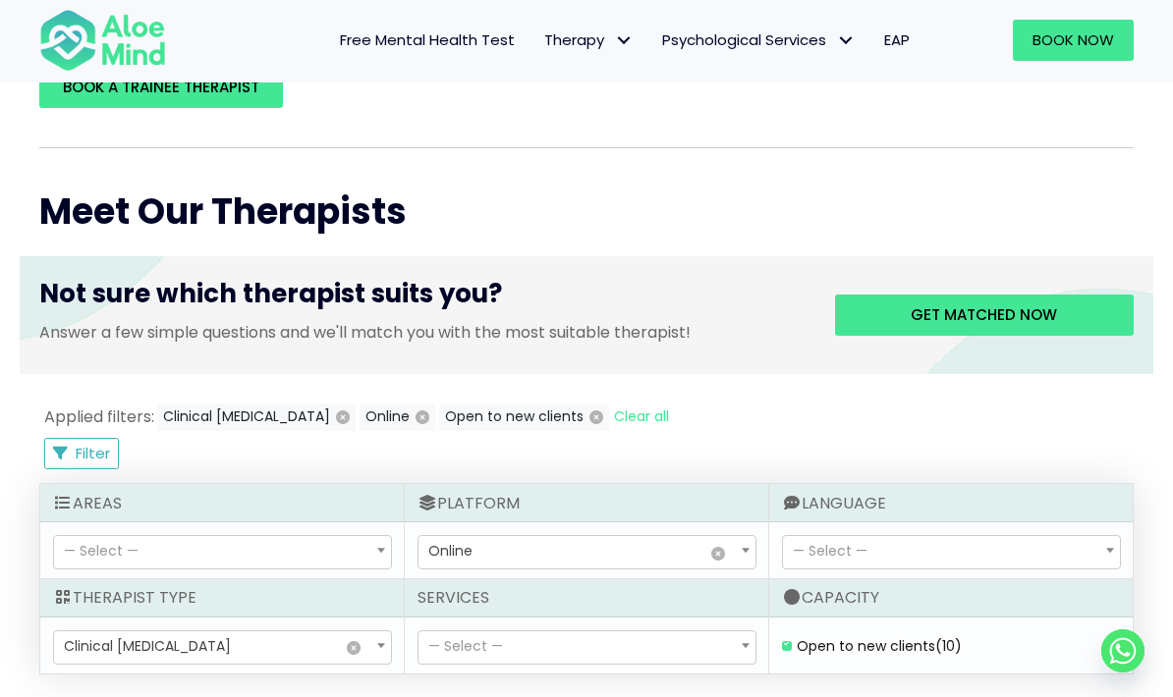
click at [135, 639] on span "Clinical [MEDICAL_DATA]" at bounding box center [147, 647] width 167 height 20
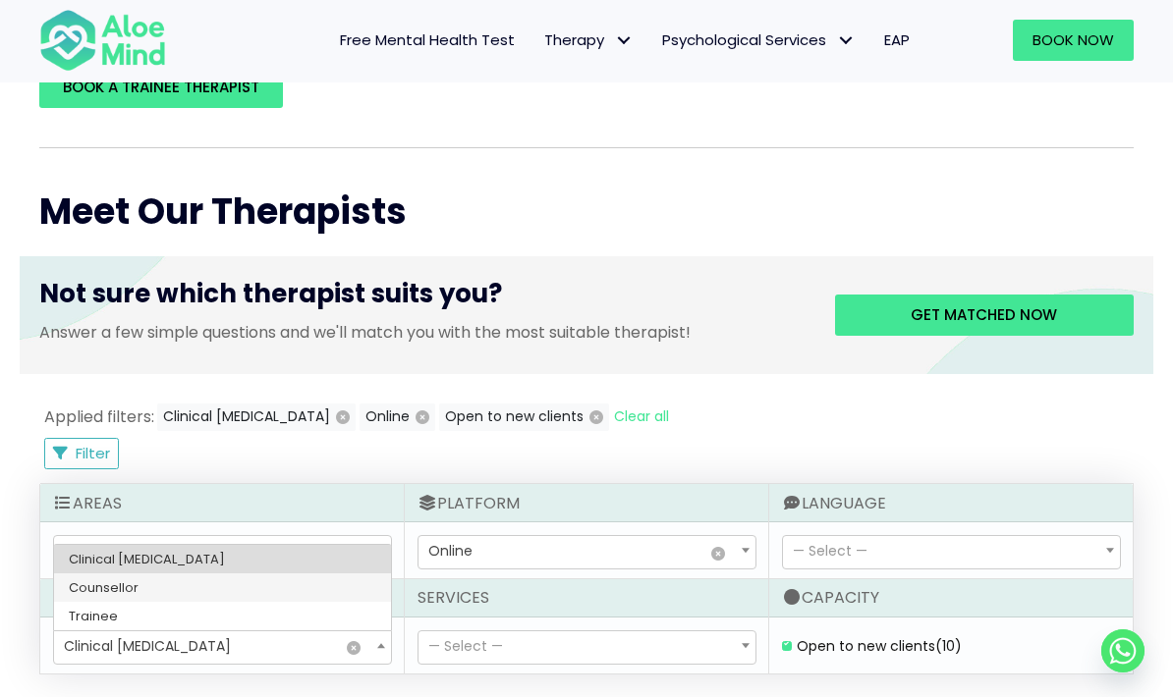
select select "36"
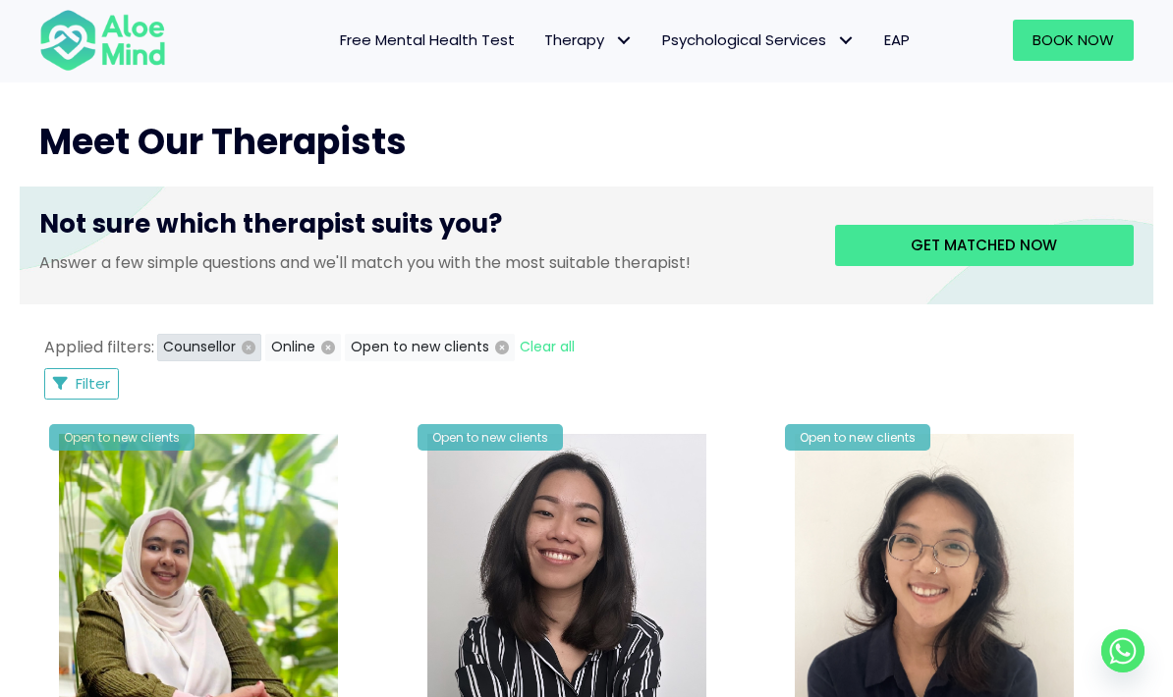
scroll to position [730, 0]
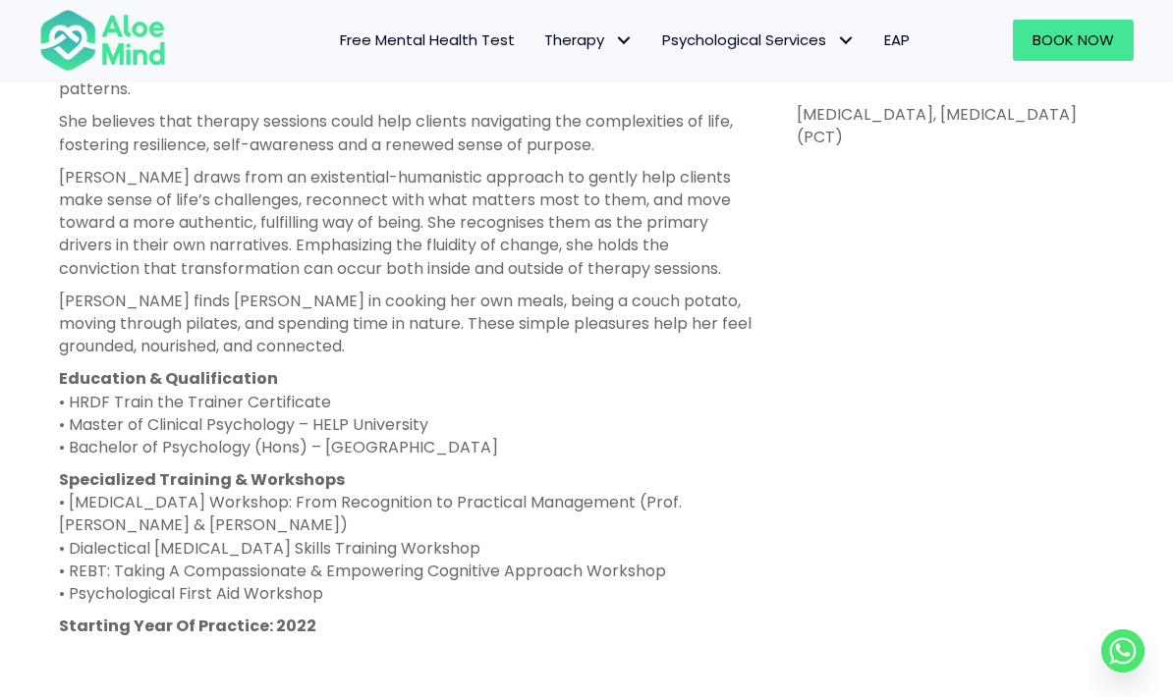
scroll to position [1095, 0]
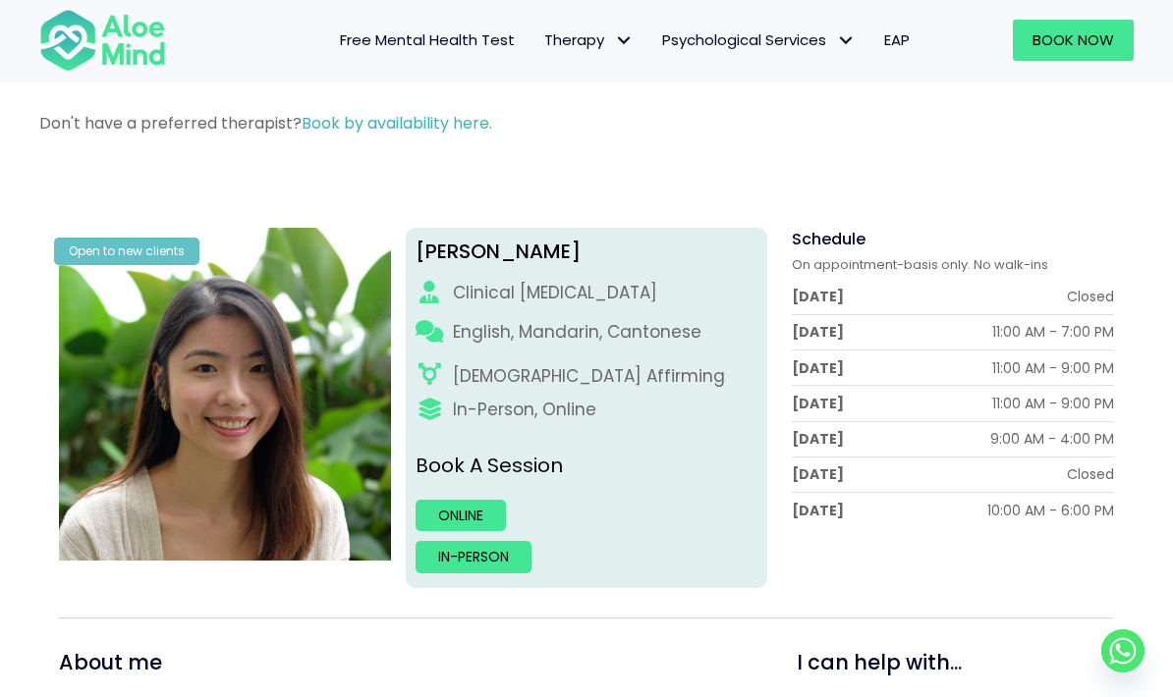
scroll to position [157, 0]
